Goal: Transaction & Acquisition: Purchase product/service

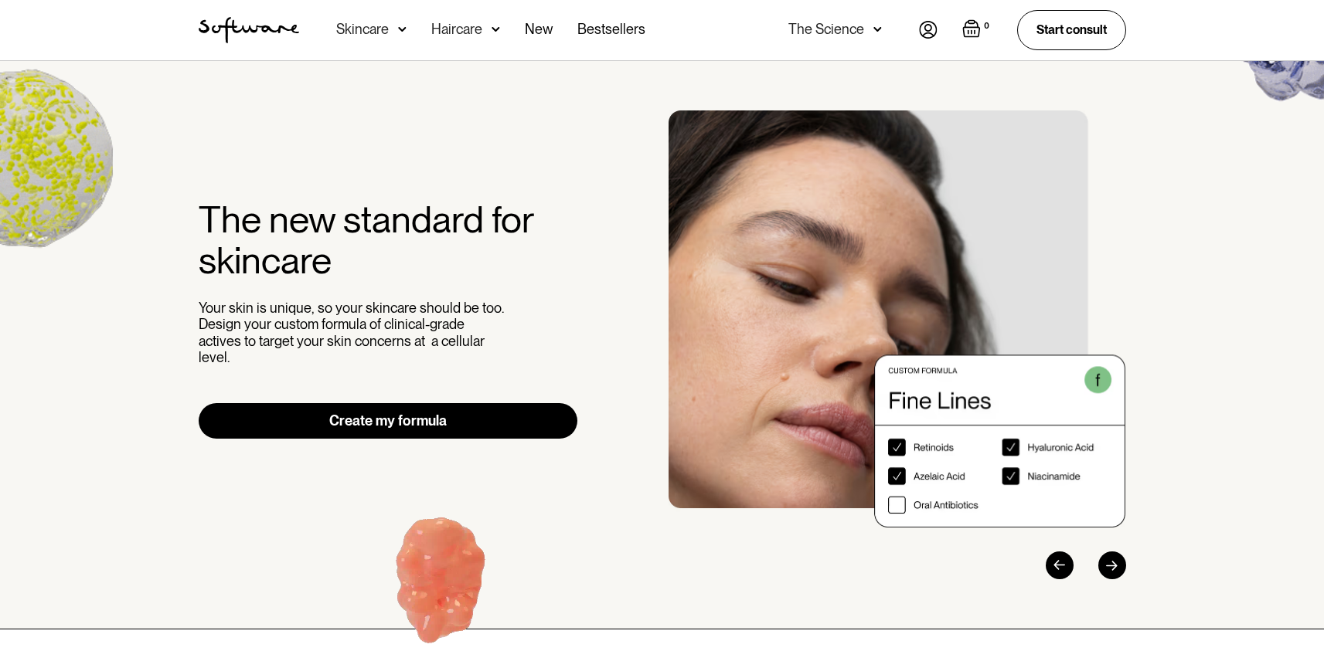
click at [953, 36] on div "0 Your Cart ( 0 items) Free shipping on all orders above $49! You might also be…" at bounding box center [1022, 29] width 207 height 39
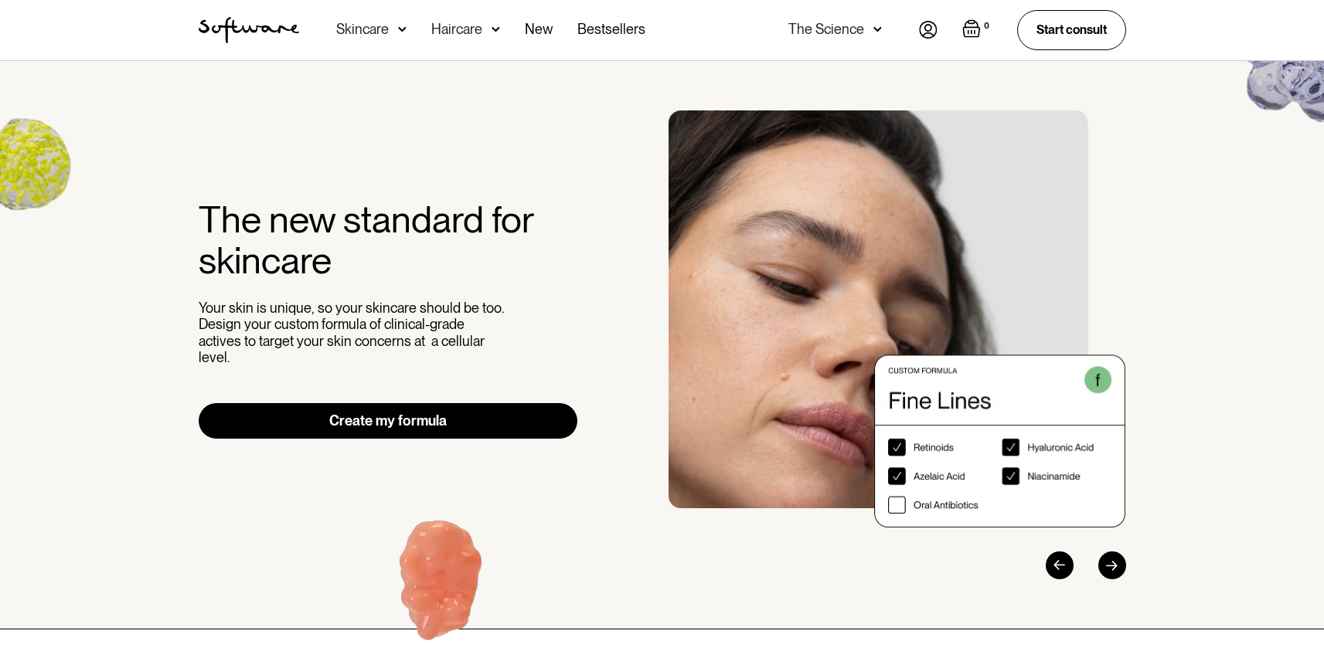
click at [930, 29] on img at bounding box center [928, 30] width 19 height 18
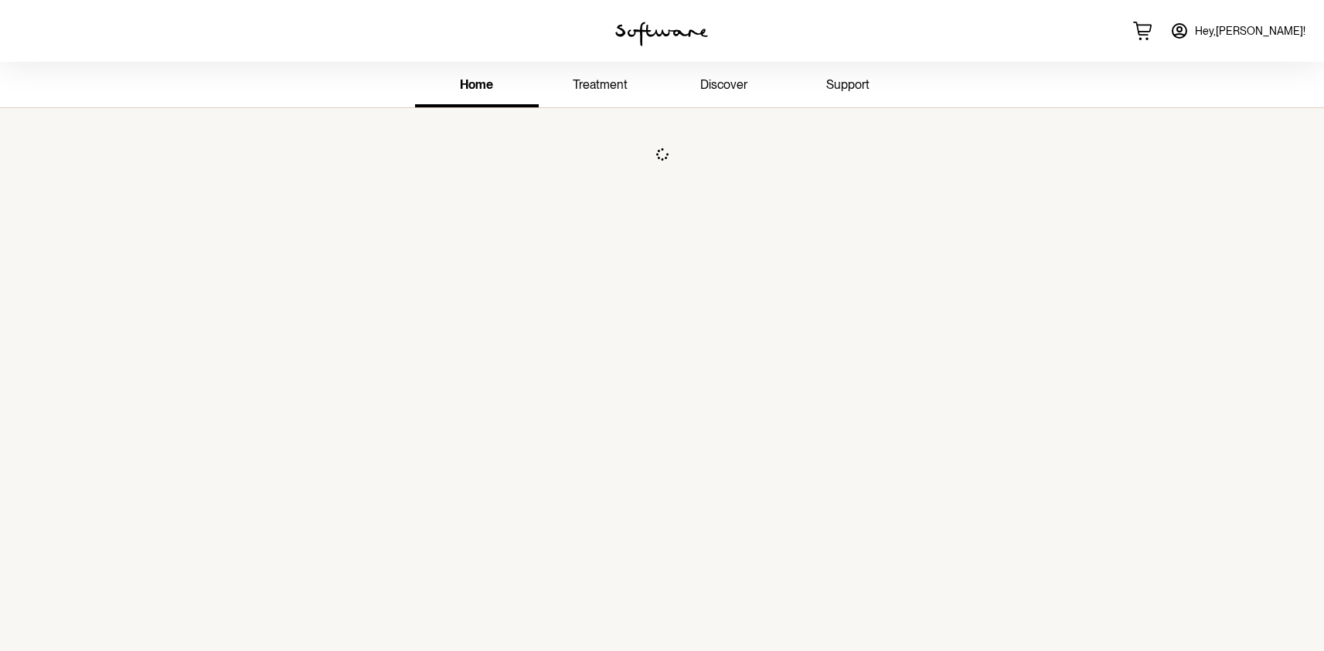
click at [576, 78] on span "treatment" at bounding box center [600, 84] width 55 height 15
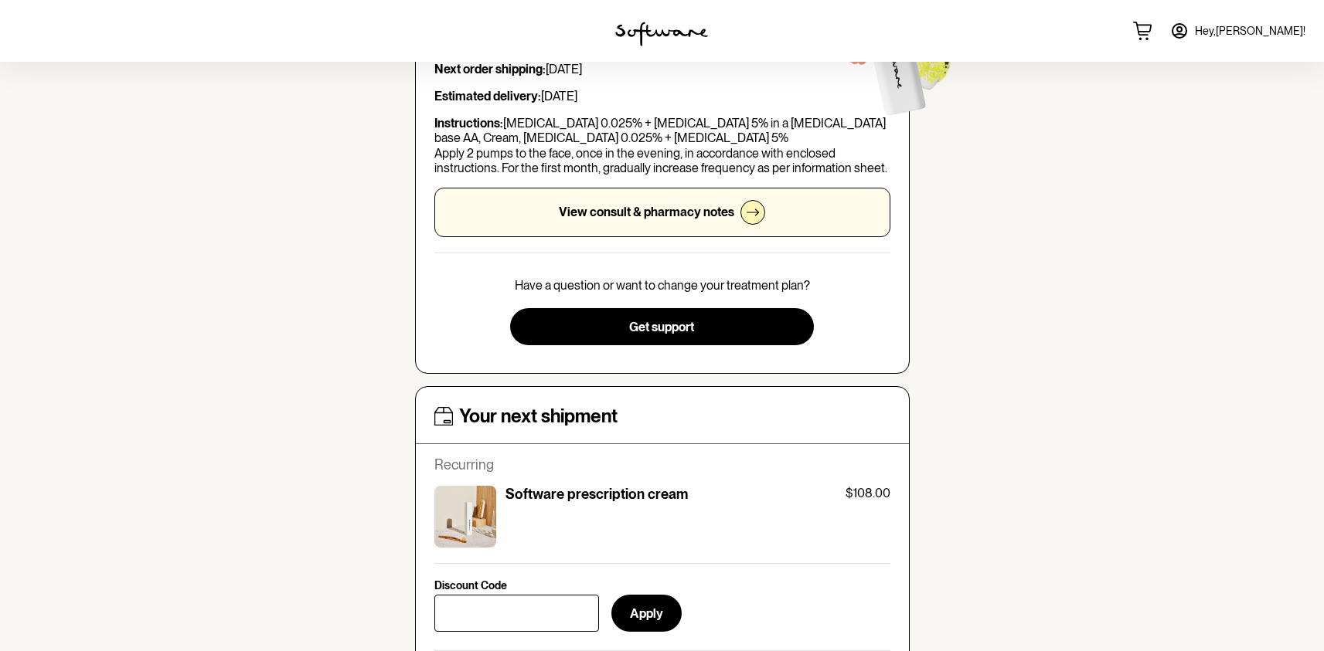
scroll to position [753, 0]
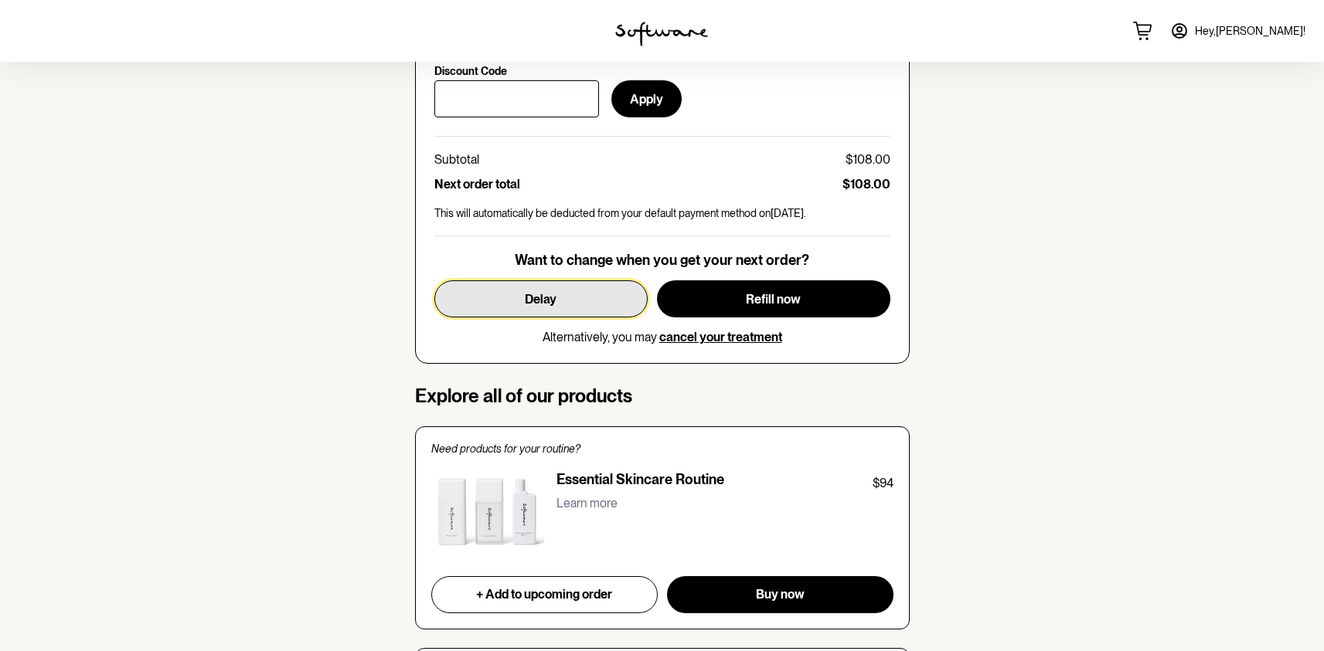
click at [557, 299] on button "Delay" at bounding box center [540, 299] width 213 height 37
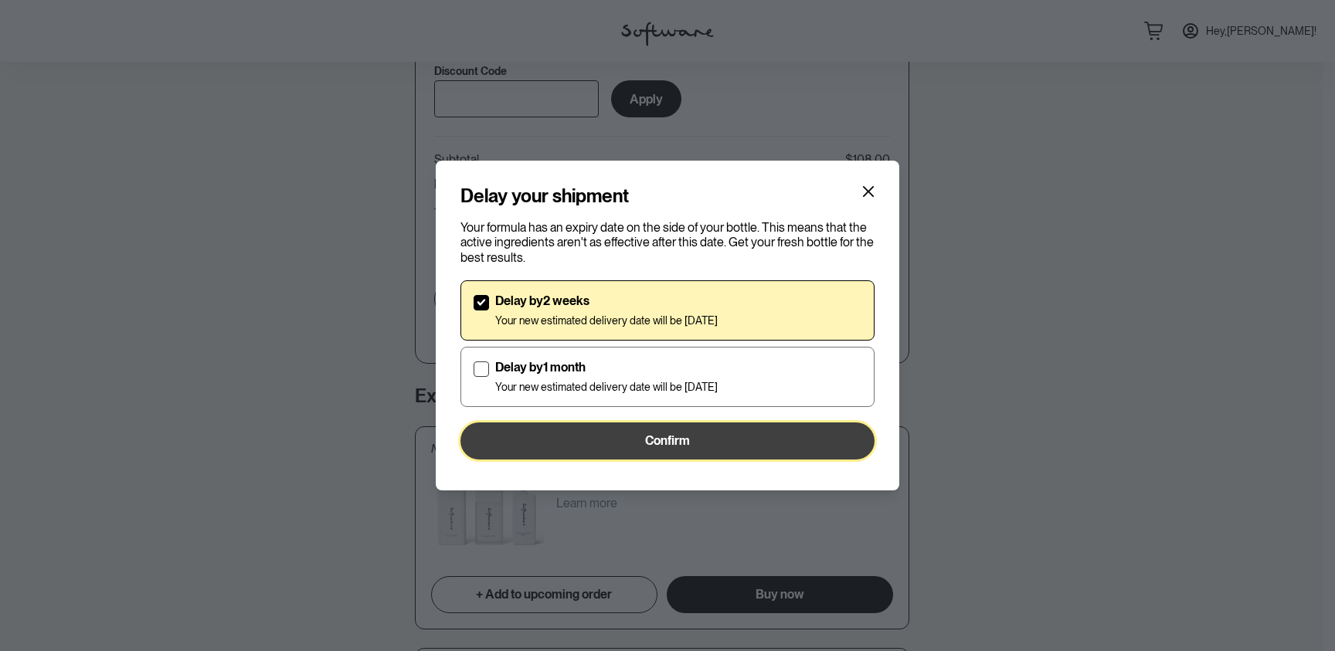
click at [566, 434] on button "Confirm" at bounding box center [668, 441] width 414 height 37
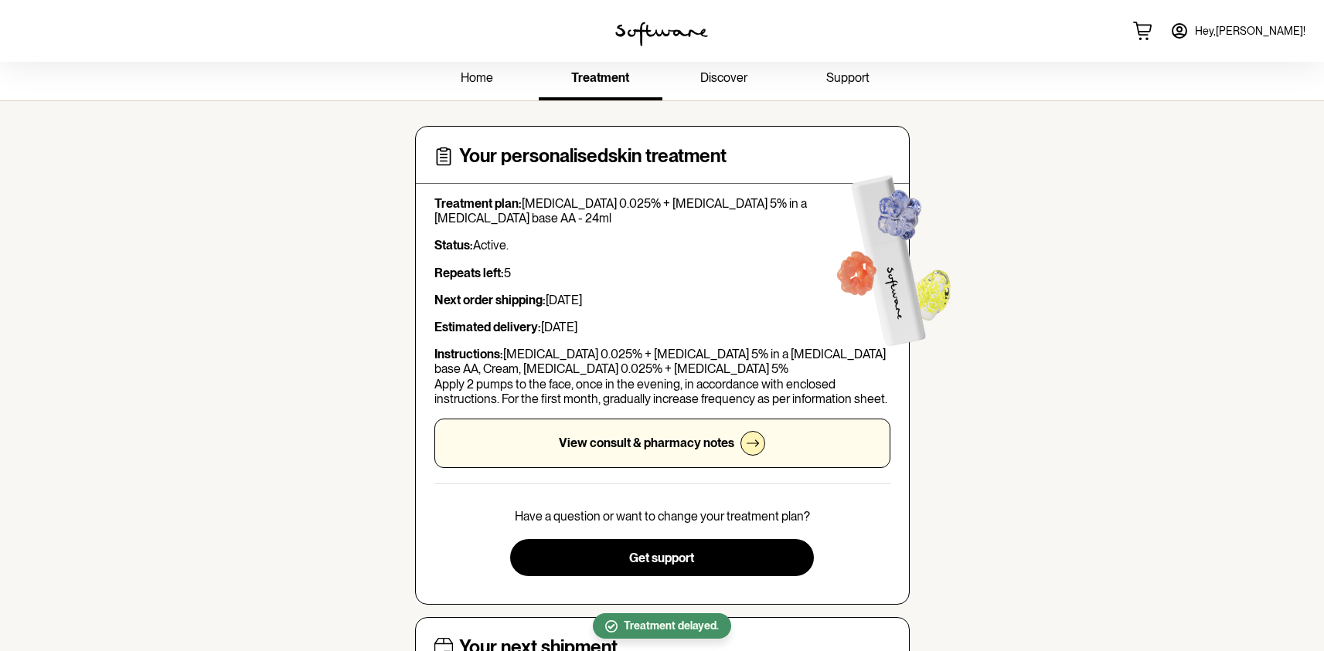
scroll to position [0, 0]
